Goal: Transaction & Acquisition: Purchase product/service

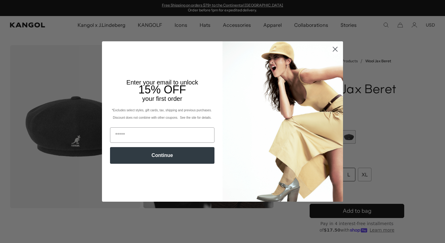
click at [337, 47] on icon "Close dialog" at bounding box center [335, 49] width 4 height 4
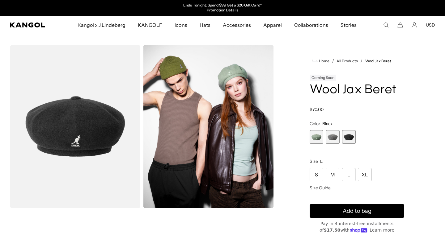
click at [336, 135] on span "2 of 3" at bounding box center [332, 137] width 14 height 14
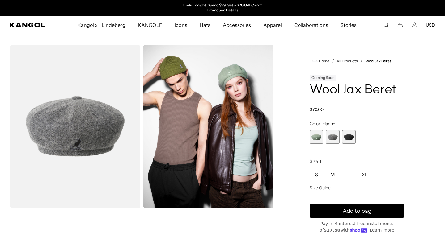
click at [317, 138] on span "1 of 3" at bounding box center [316, 137] width 14 height 14
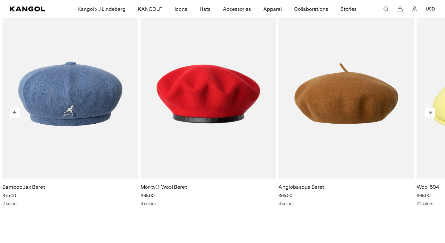
click at [430, 112] on icon at bounding box center [429, 112] width 3 height 3
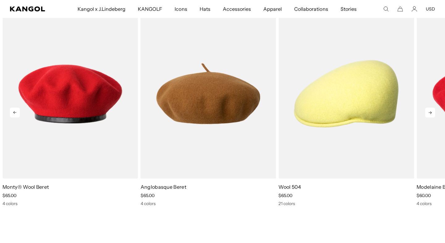
click at [430, 112] on icon at bounding box center [429, 112] width 3 height 3
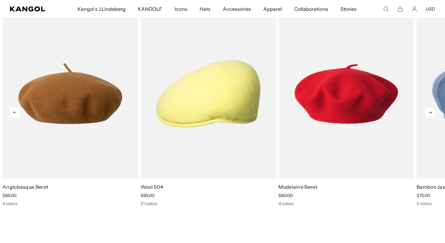
click at [430, 112] on icon at bounding box center [429, 112] width 3 height 3
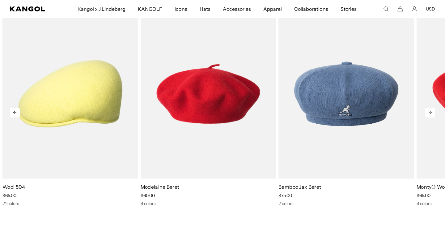
click at [430, 112] on icon at bounding box center [429, 112] width 3 height 3
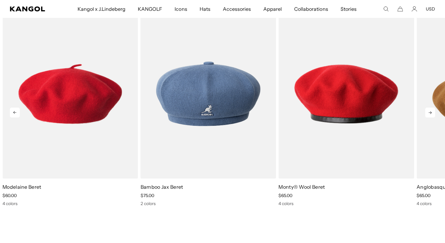
click at [430, 112] on icon at bounding box center [429, 112] width 3 height 3
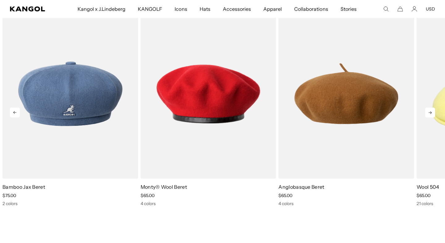
scroll to position [0, 127]
click at [430, 112] on icon at bounding box center [429, 112] width 3 height 3
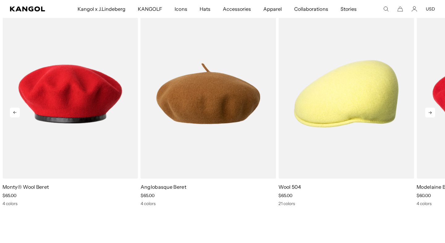
click at [430, 112] on icon at bounding box center [429, 112] width 3 height 3
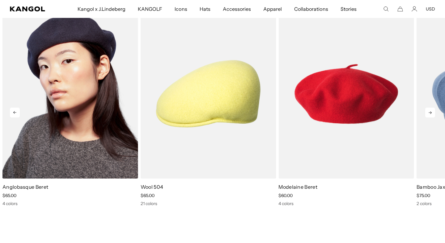
click at [71, 158] on img "3 of 5" at bounding box center [70, 94] width 136 height 170
